Goal: Information Seeking & Learning: Learn about a topic

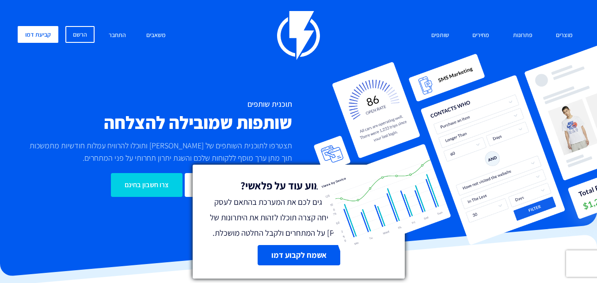
click at [394, 170] on line at bounding box center [396, 173] width 6 height 6
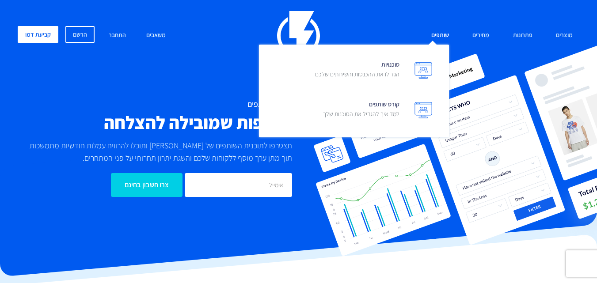
click at [438, 37] on link "שותפים" at bounding box center [440, 35] width 31 height 19
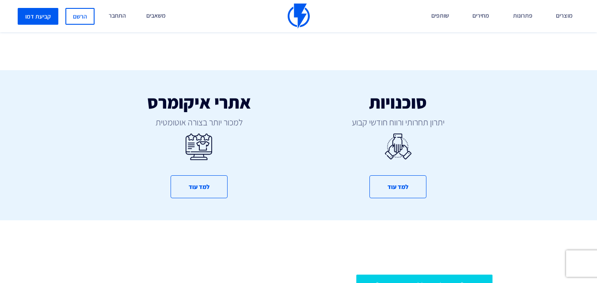
scroll to position [494, 0]
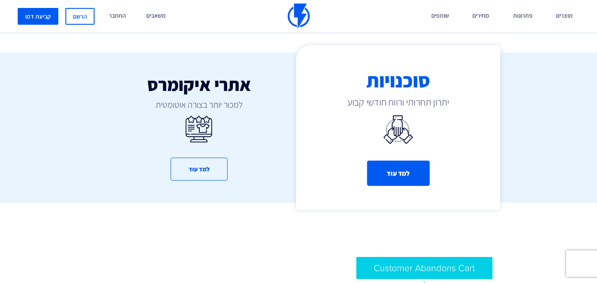
click at [406, 171] on button "למד עוד" at bounding box center [398, 173] width 63 height 25
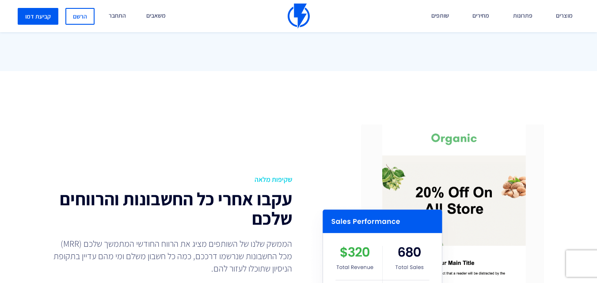
scroll to position [1165, 0]
